Goal: Task Accomplishment & Management: Manage account settings

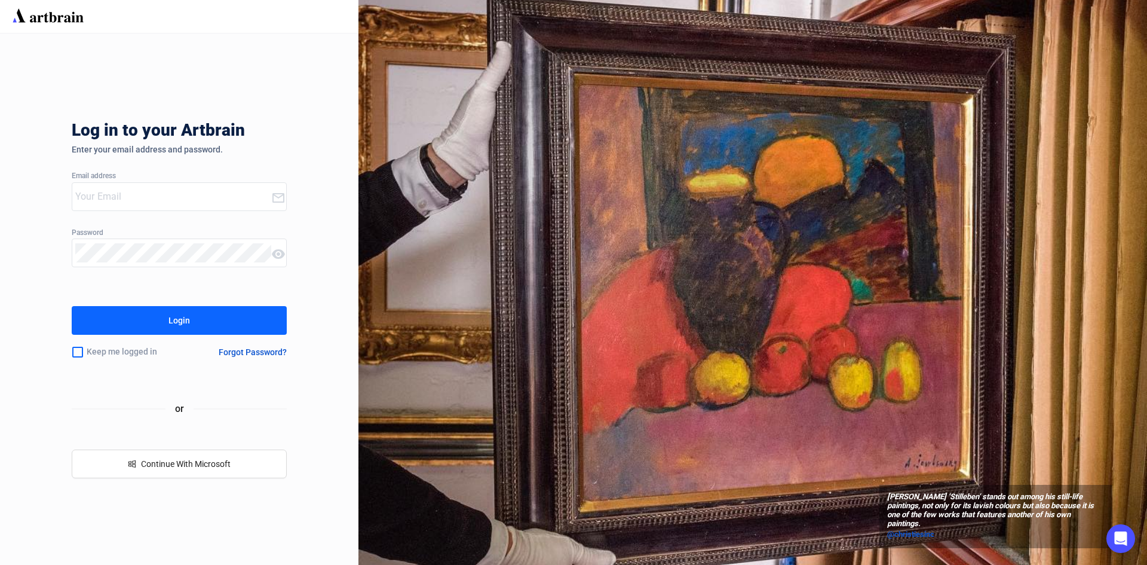
click at [126, 189] on input "email" at bounding box center [173, 196] width 196 height 19
type input "[EMAIL_ADDRESS][DOMAIN_NAME]"
click at [176, 310] on button "Login" at bounding box center [179, 320] width 215 height 29
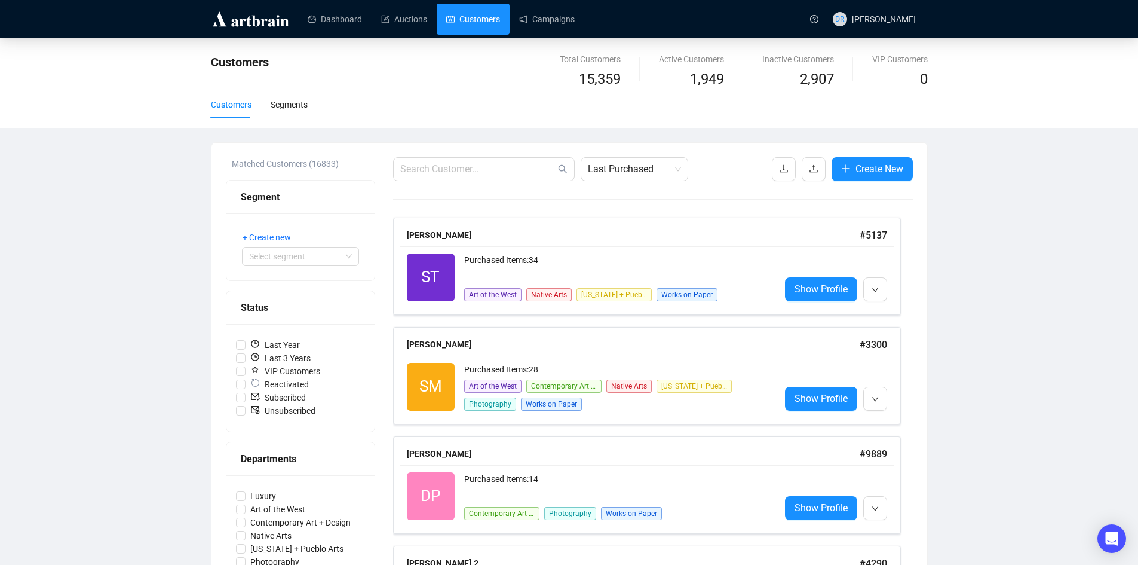
click at [348, 11] on link "Dashboard" at bounding box center [335, 19] width 54 height 31
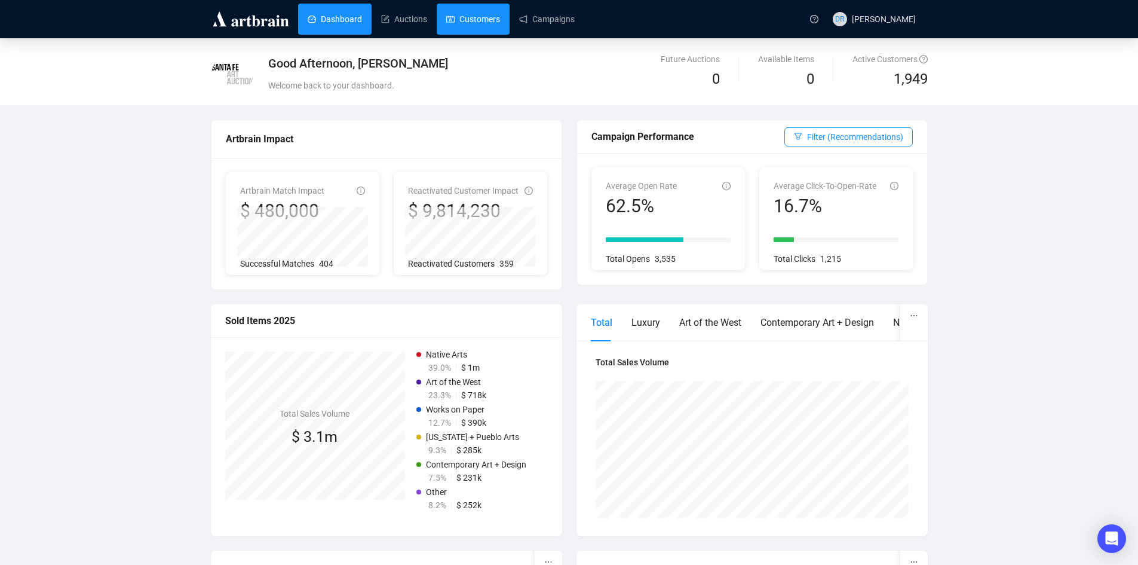
click at [447, 24] on link "Customers" at bounding box center [473, 19] width 54 height 31
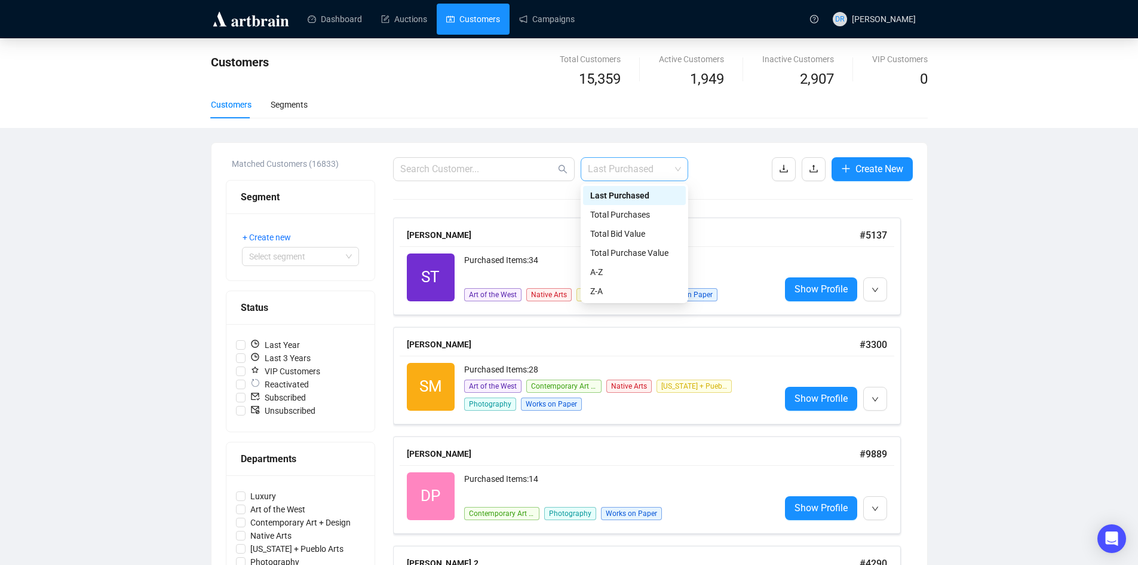
click at [653, 164] on span "Last Purchased" at bounding box center [634, 169] width 93 height 23
click at [637, 216] on div "Total Purchases" at bounding box center [634, 214] width 88 height 13
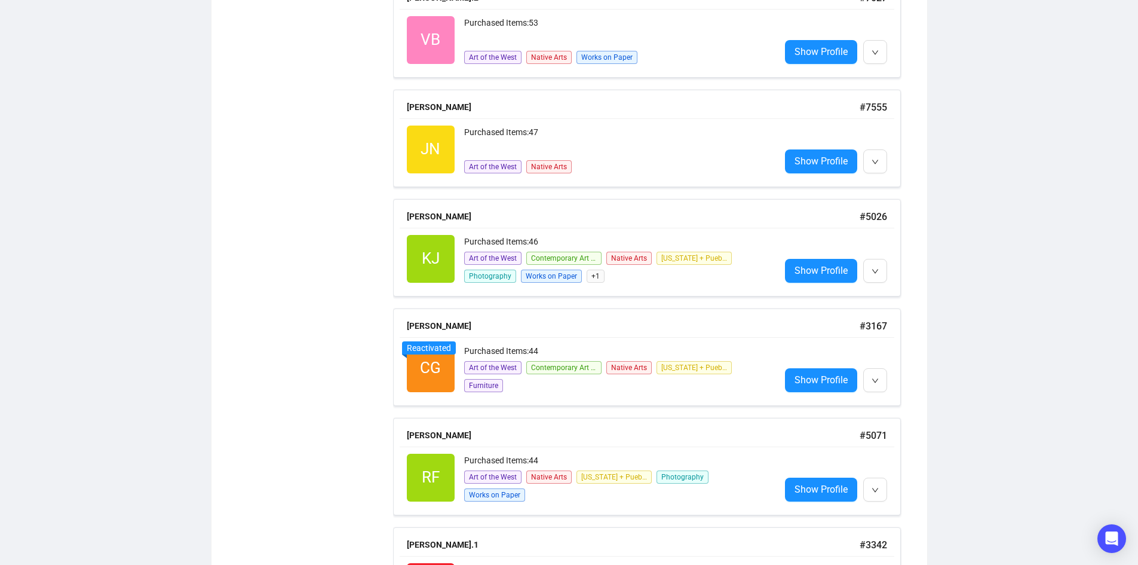
scroll to position [3200, 0]
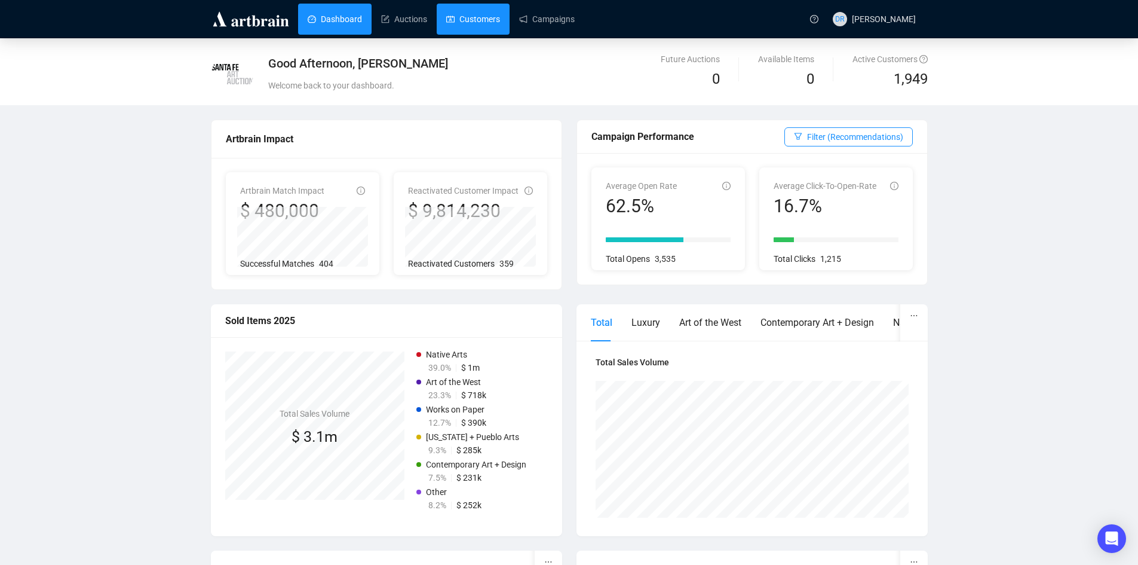
click at [469, 27] on link "Customers" at bounding box center [473, 19] width 54 height 31
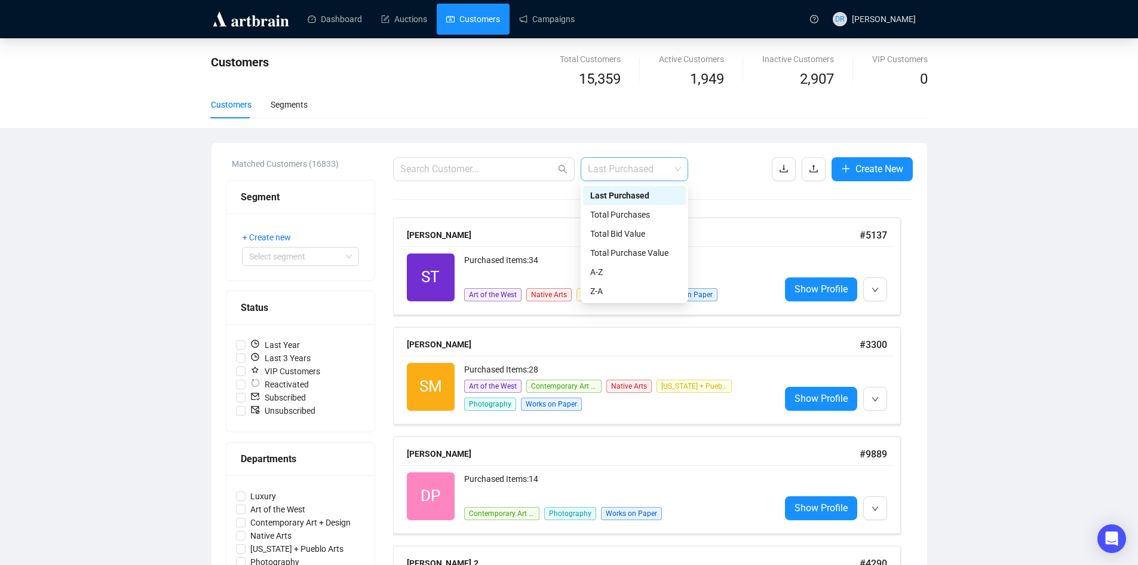
click at [648, 177] on span "Last Purchased" at bounding box center [634, 169] width 93 height 23
click at [656, 232] on div "Total Bid Value" at bounding box center [634, 233] width 88 height 13
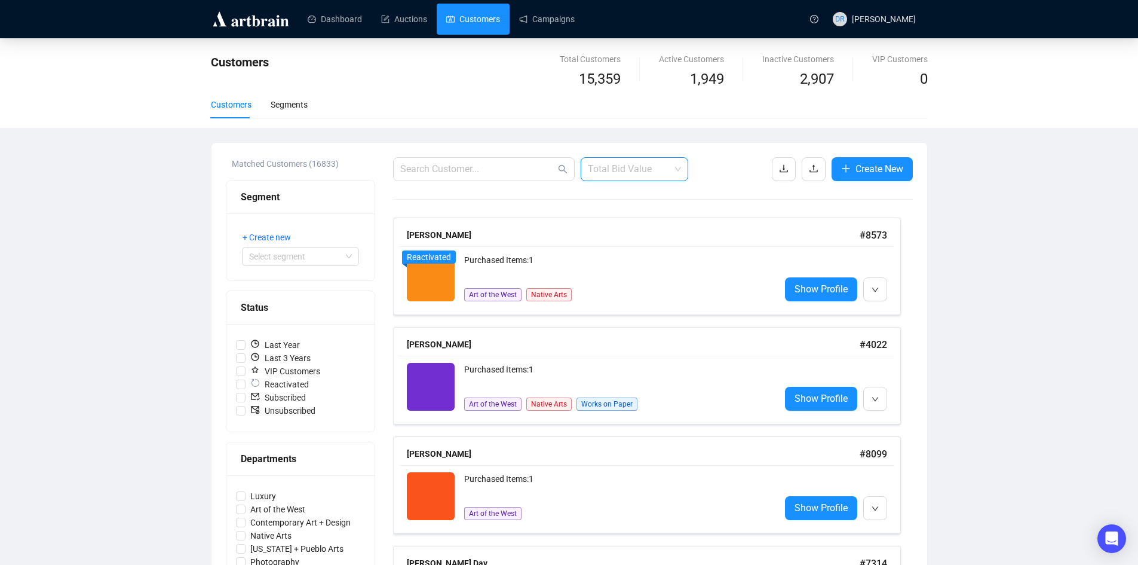
click at [646, 166] on span "Total Bid Value" at bounding box center [634, 169] width 93 height 23
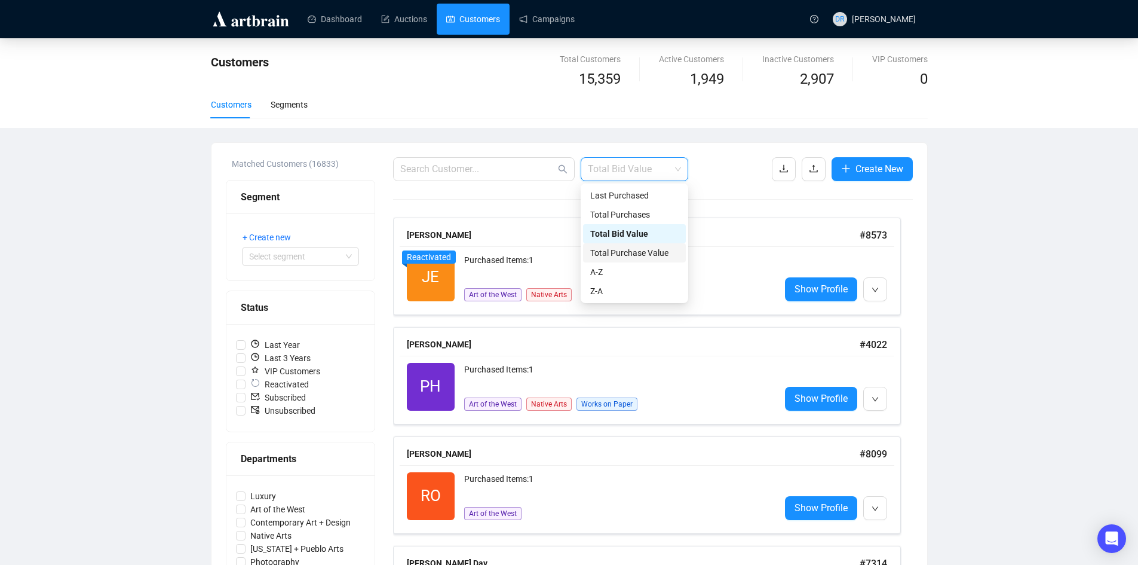
click at [660, 253] on div "Total Purchase Value" at bounding box center [634, 252] width 88 height 13
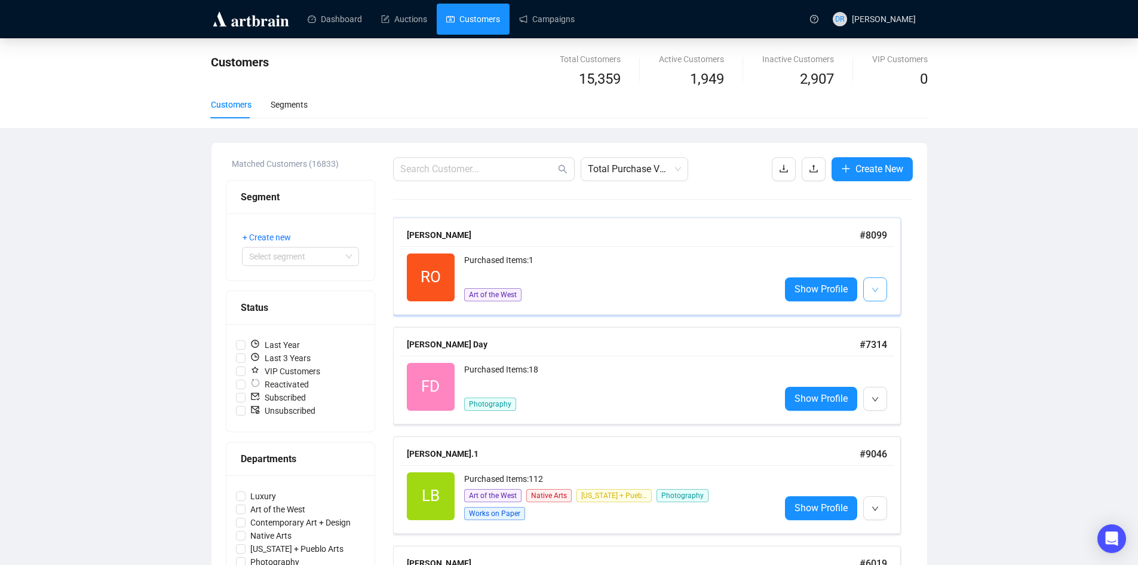
click at [878, 290] on icon "down" at bounding box center [875, 289] width 7 height 7
click at [778, 221] on div "[PERSON_NAME] # 8099 RO Reactivated Purchased Items: 1 Art of the West Show Pro…" at bounding box center [647, 265] width 508 height 97
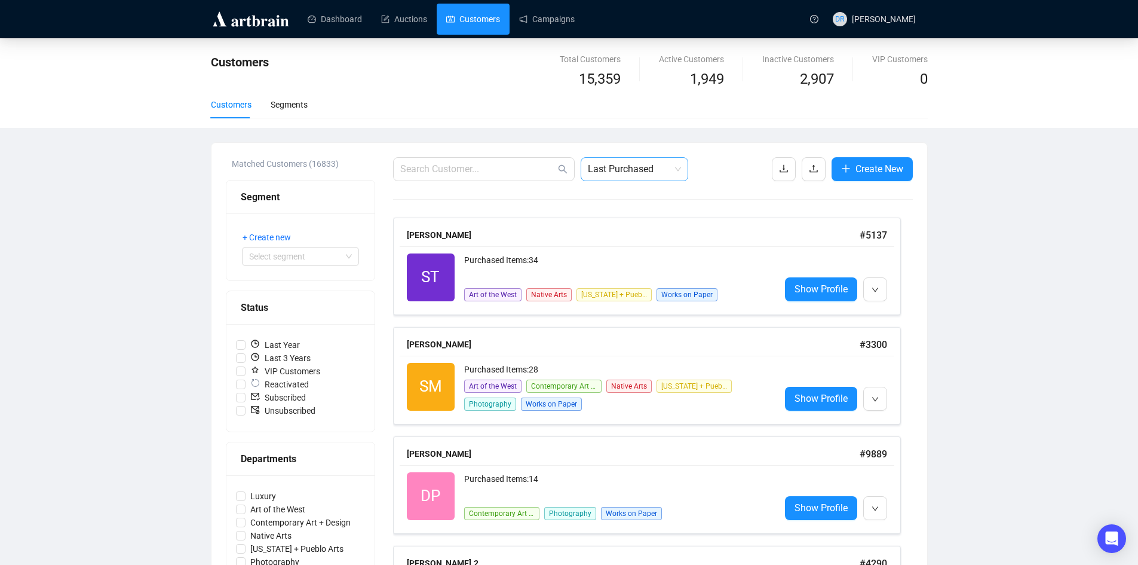
click at [622, 161] on span "Last Purchased" at bounding box center [634, 169] width 93 height 23
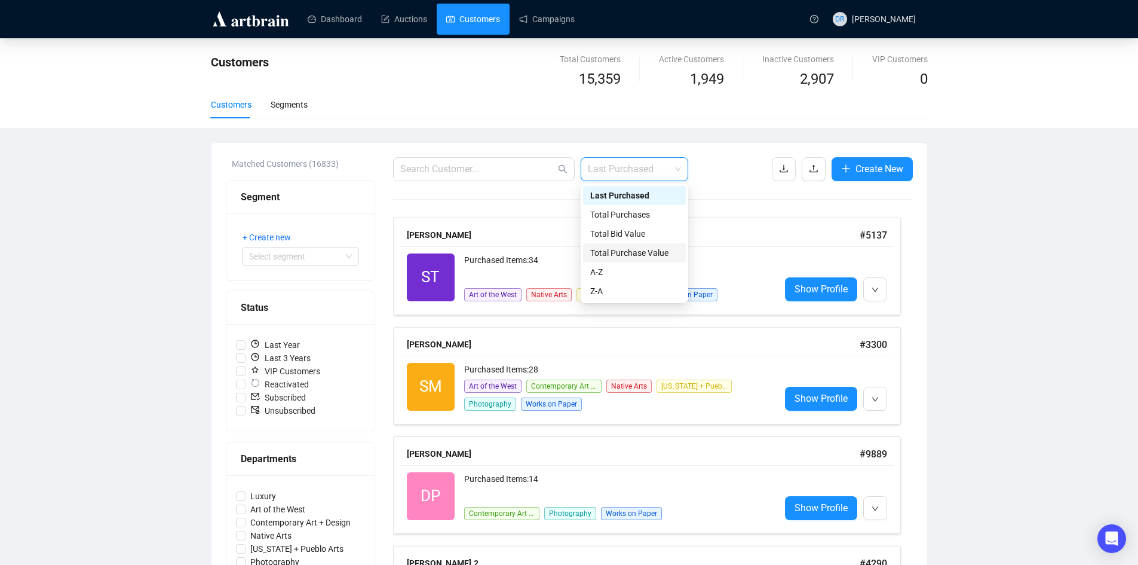
click at [636, 253] on div "Total Purchase Value" at bounding box center [634, 252] width 88 height 13
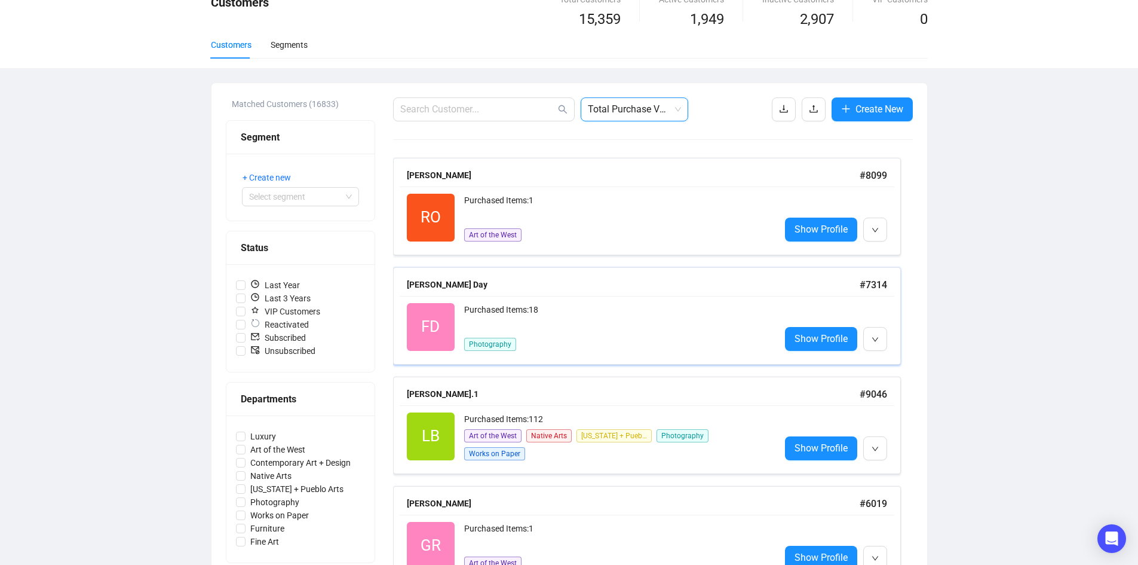
scroll to position [119, 0]
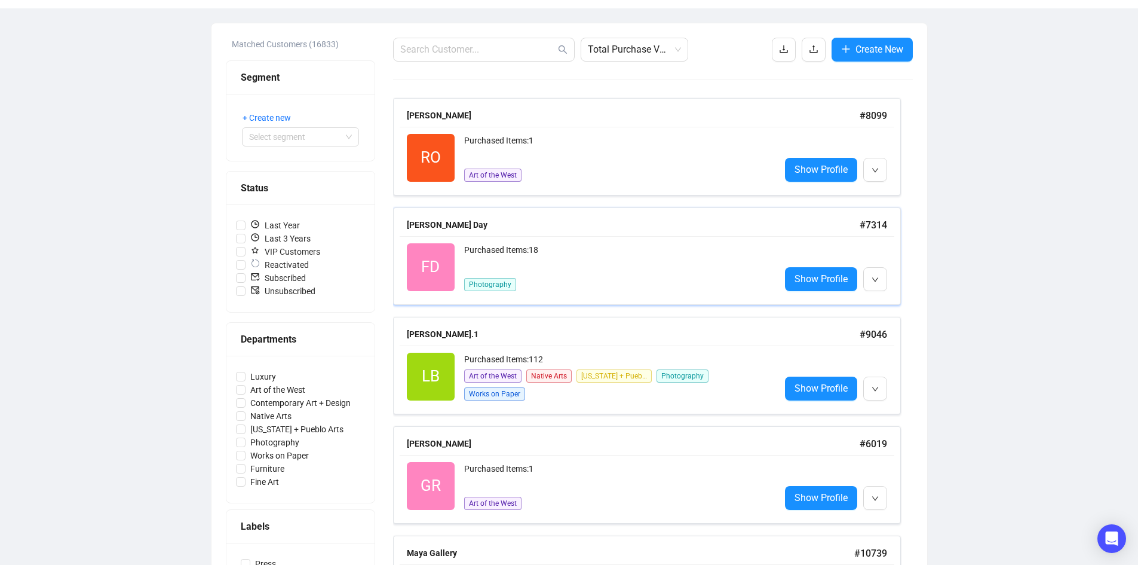
click at [590, 244] on div "Purchased Items: 18" at bounding box center [617, 255] width 306 height 24
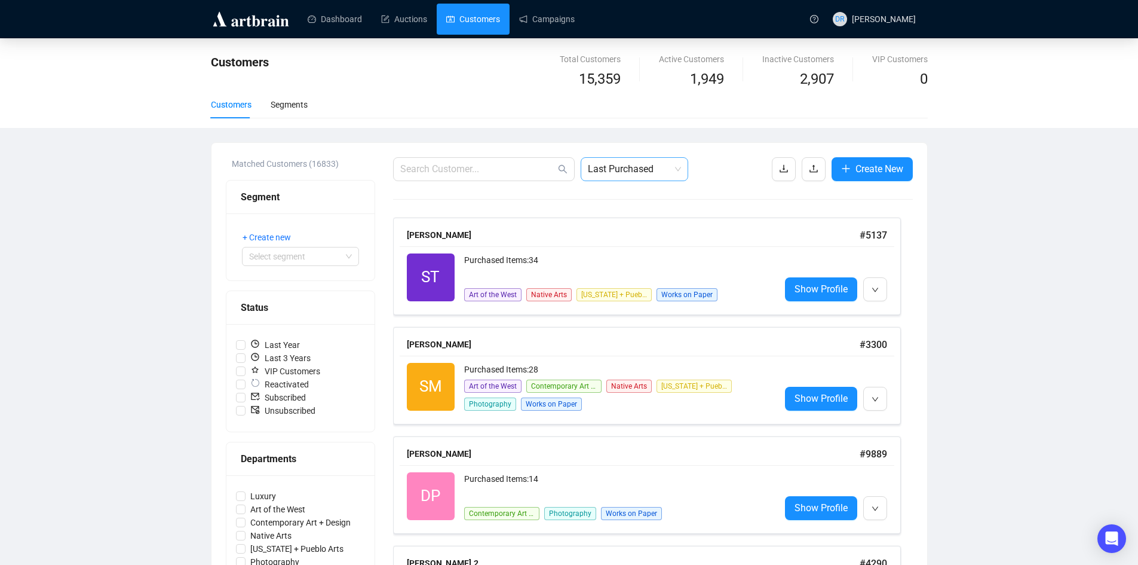
click at [625, 175] on span "Last Purchased" at bounding box center [634, 169] width 93 height 23
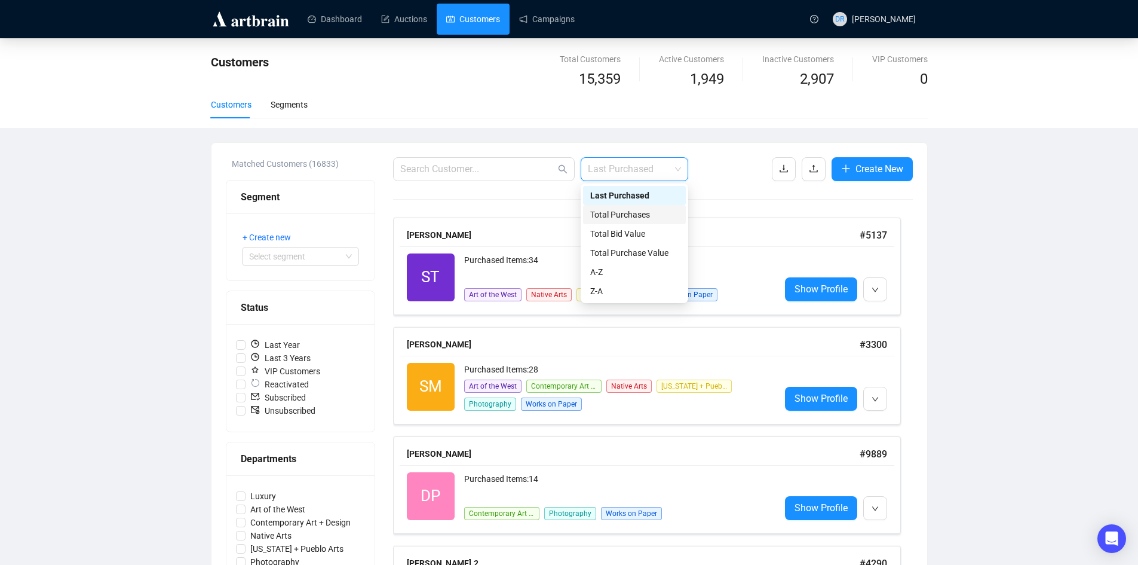
click at [653, 211] on div "Total Purchases" at bounding box center [634, 214] width 88 height 13
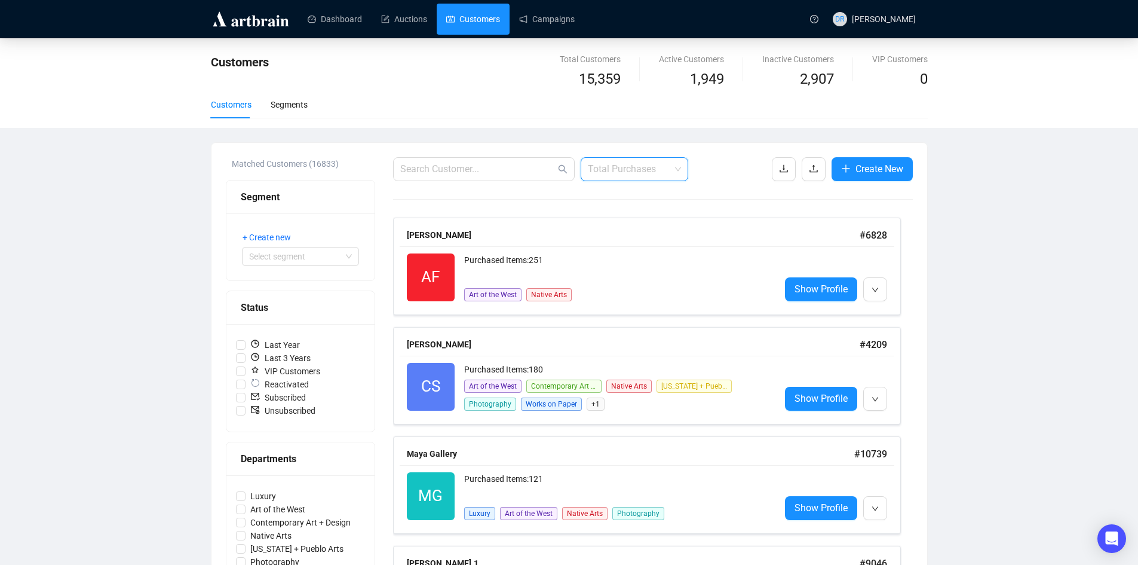
click at [633, 161] on span "Total Purchases" at bounding box center [634, 169] width 93 height 23
click at [664, 253] on div "Total Purchase Value" at bounding box center [634, 252] width 88 height 13
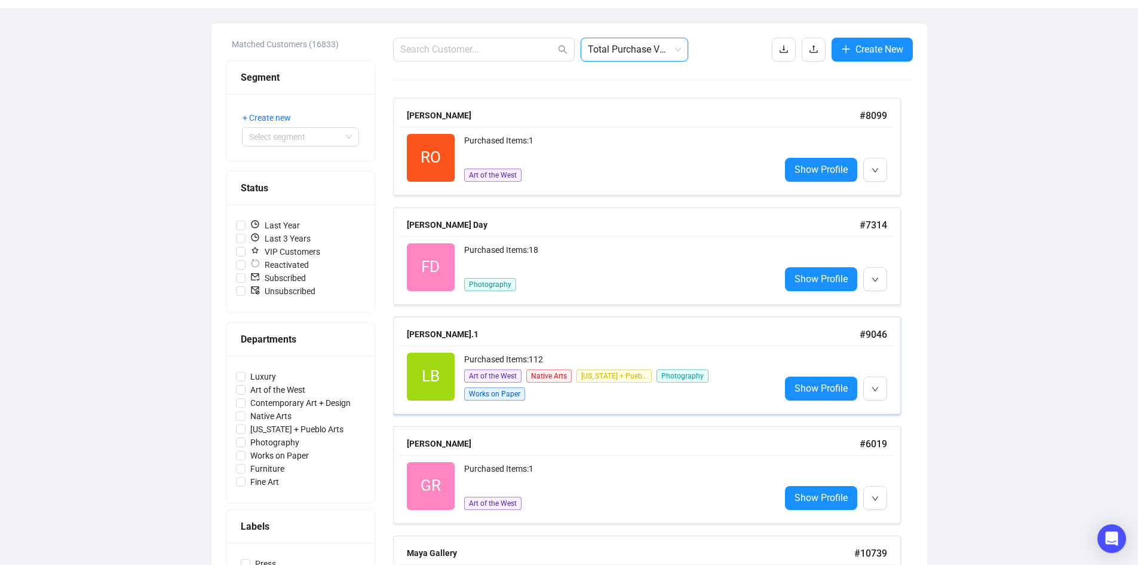
click at [551, 351] on div "LB Reactivated Purchased Items: 112 Art of the West Native Arts [US_STATE] + Pu…" at bounding box center [647, 376] width 495 height 62
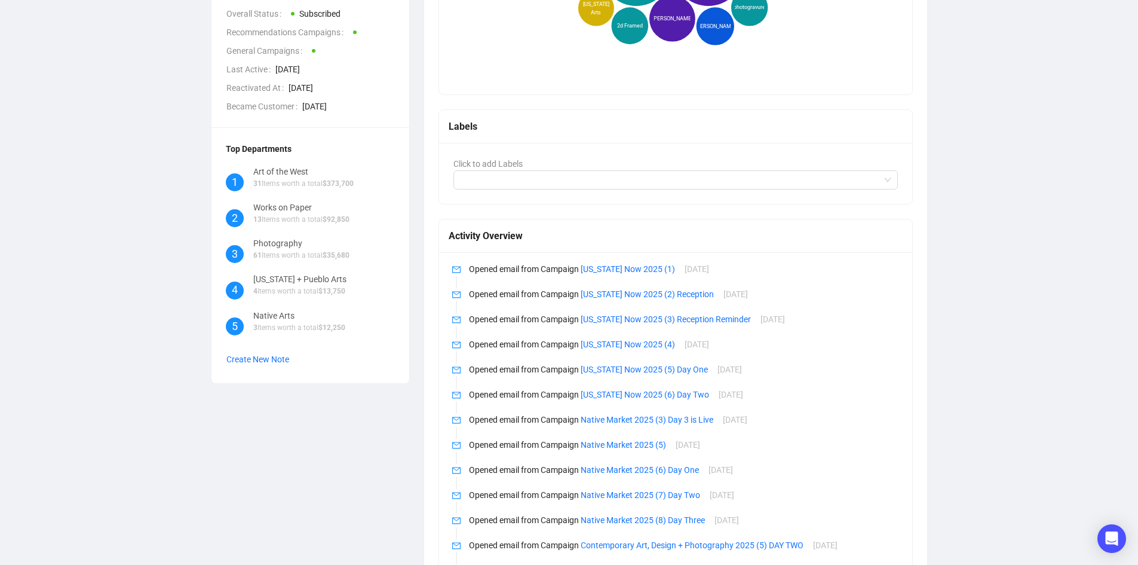
scroll to position [426, 0]
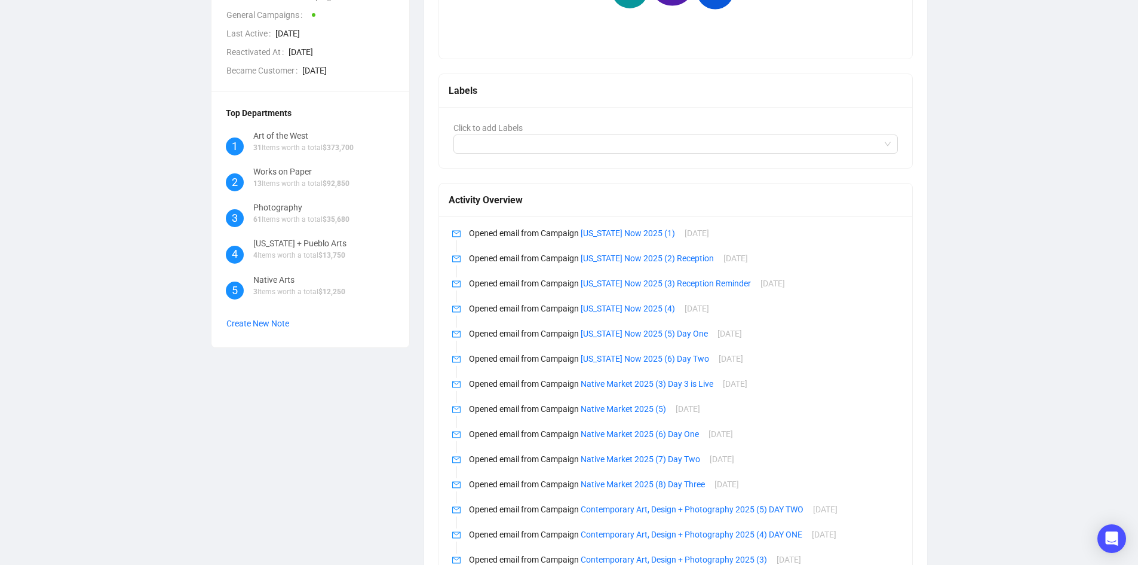
click at [998, 270] on div "LB [PERSON_NAME].1 Recommendations Customer Info ID 9046 Email [EMAIL_ADDRESS][…" at bounding box center [569, 217] width 1090 height 1172
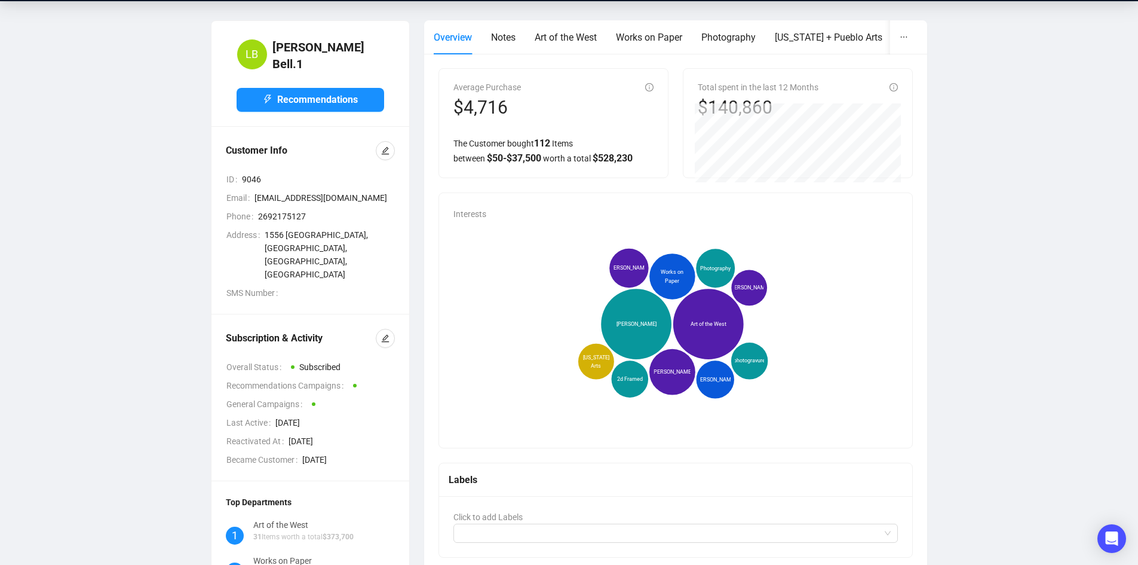
scroll to position [0, 0]
